Goal: Transaction & Acquisition: Book appointment/travel/reservation

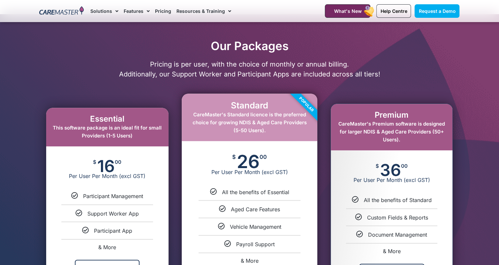
scroll to position [363, 0]
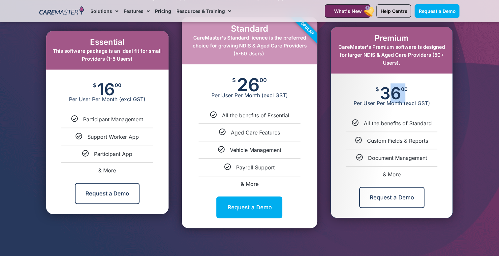
drag, startPoint x: 385, startPoint y: 95, endPoint x: 402, endPoint y: 95, distance: 17.5
click at [402, 95] on div "$ 36 00 Per User Per Month (excl GST)" at bounding box center [392, 97] width 122 height 46
drag, startPoint x: 402, startPoint y: 95, endPoint x: 361, endPoint y: 102, distance: 41.5
click at [361, 102] on span "Per User Per Month (excl GST)" at bounding box center [392, 103] width 122 height 7
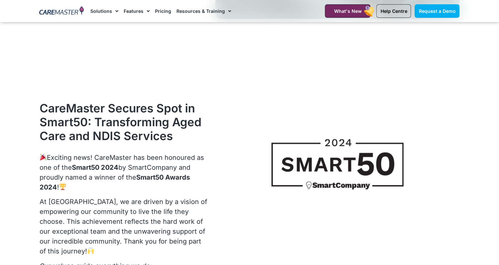
scroll to position [1551, 0]
